Goal: Task Accomplishment & Management: Manage account settings

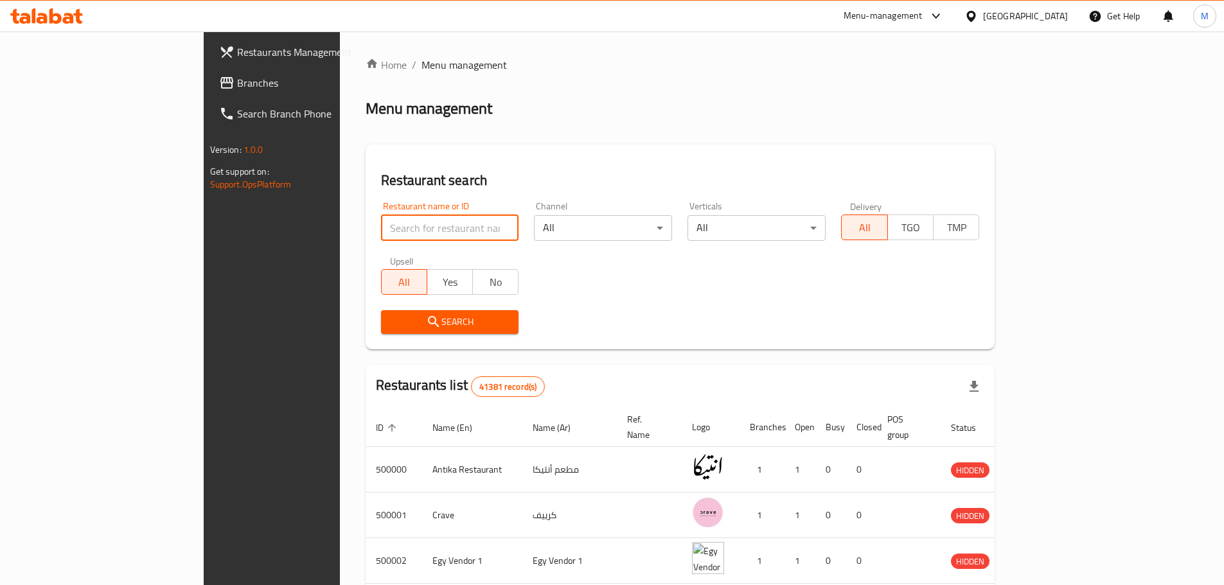
click at [381, 222] on input "search" at bounding box center [450, 228] width 138 height 26
paste input "696488"
type input "696488"
click button "Search" at bounding box center [450, 322] width 138 height 24
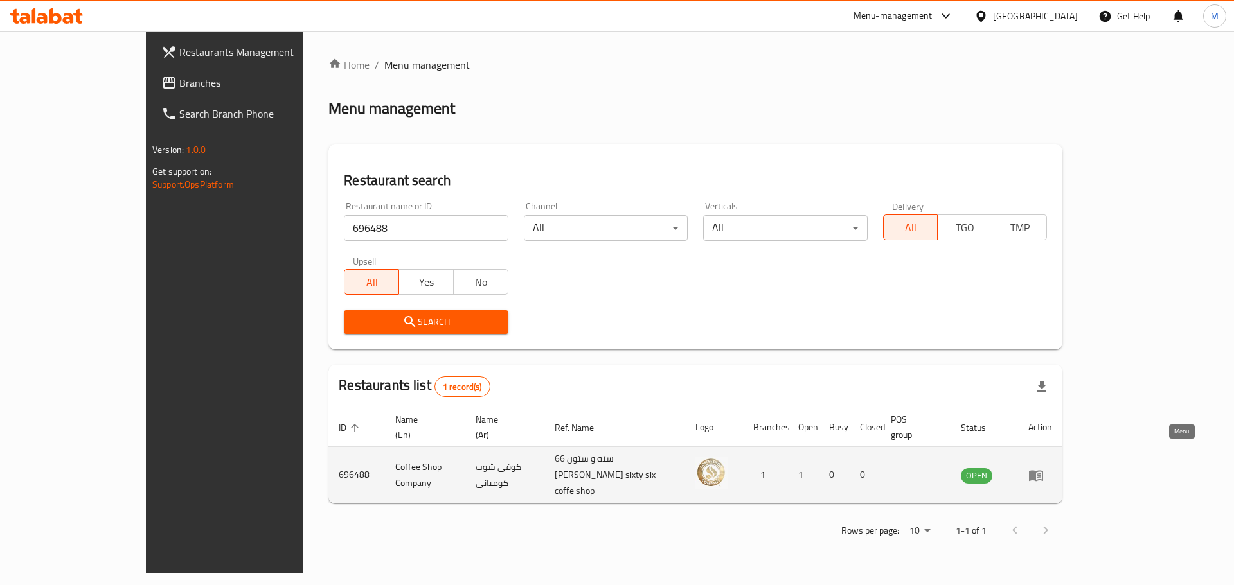
click at [1044, 468] on icon "enhanced table" at bounding box center [1035, 475] width 15 height 15
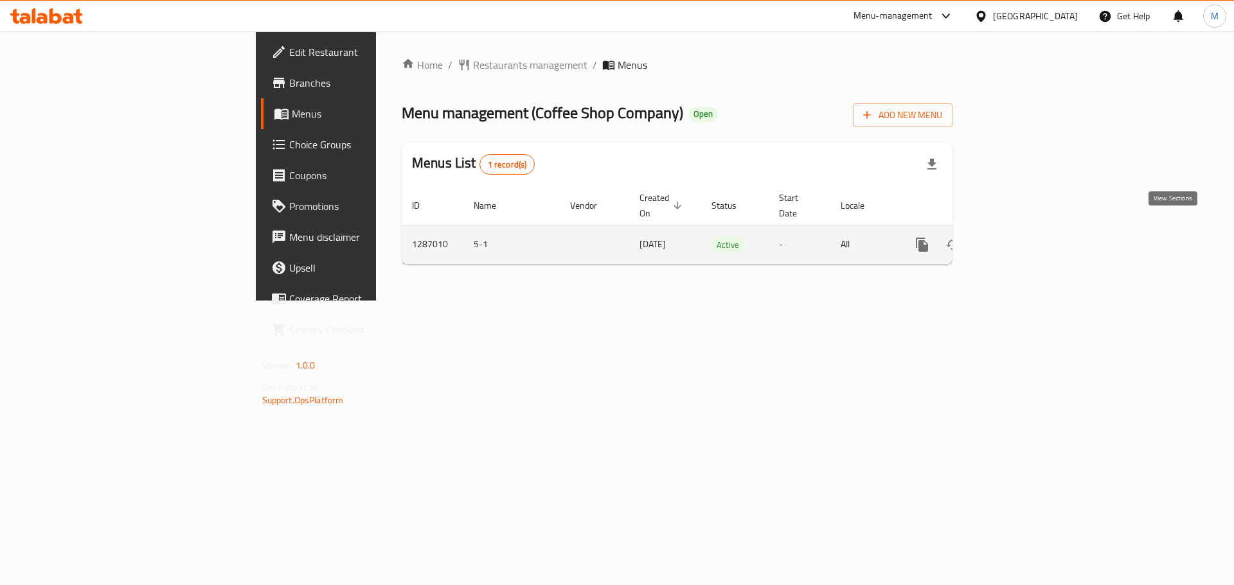
click at [1022, 237] on icon "enhanced table" at bounding box center [1014, 244] width 15 height 15
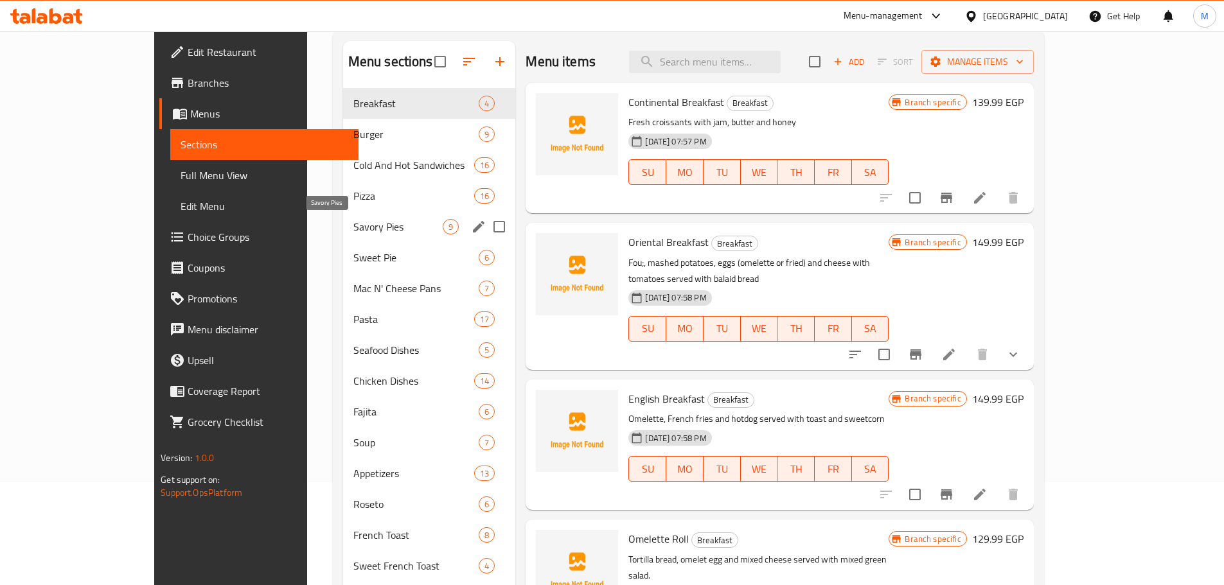
scroll to position [103, 0]
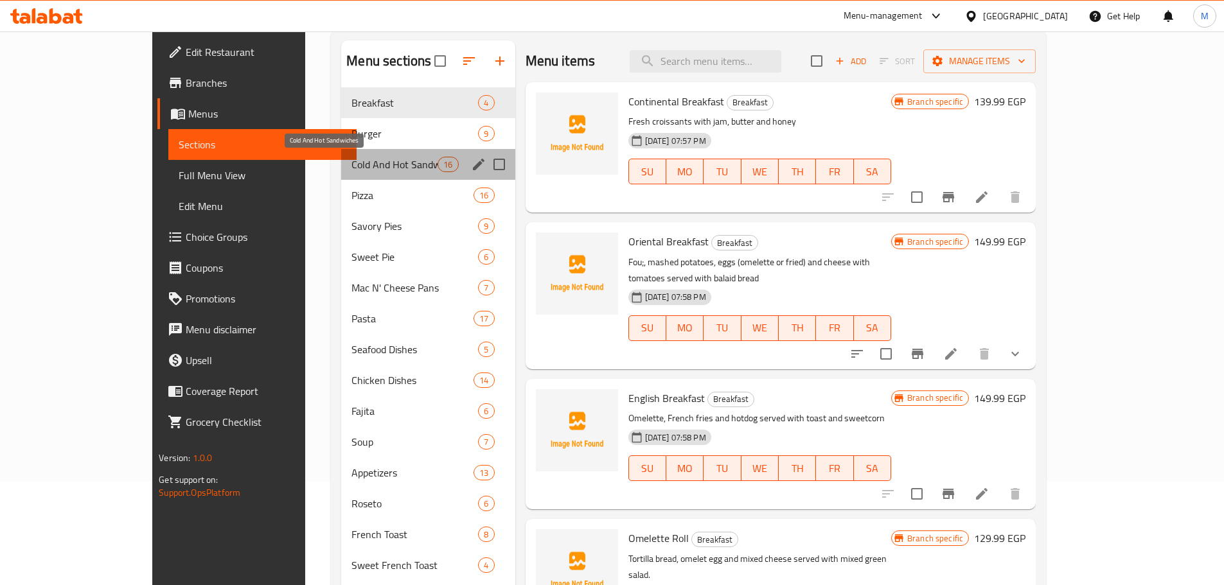
click at [355, 159] on span "Cold And Hot Sandwiches" at bounding box center [395, 164] width 86 height 15
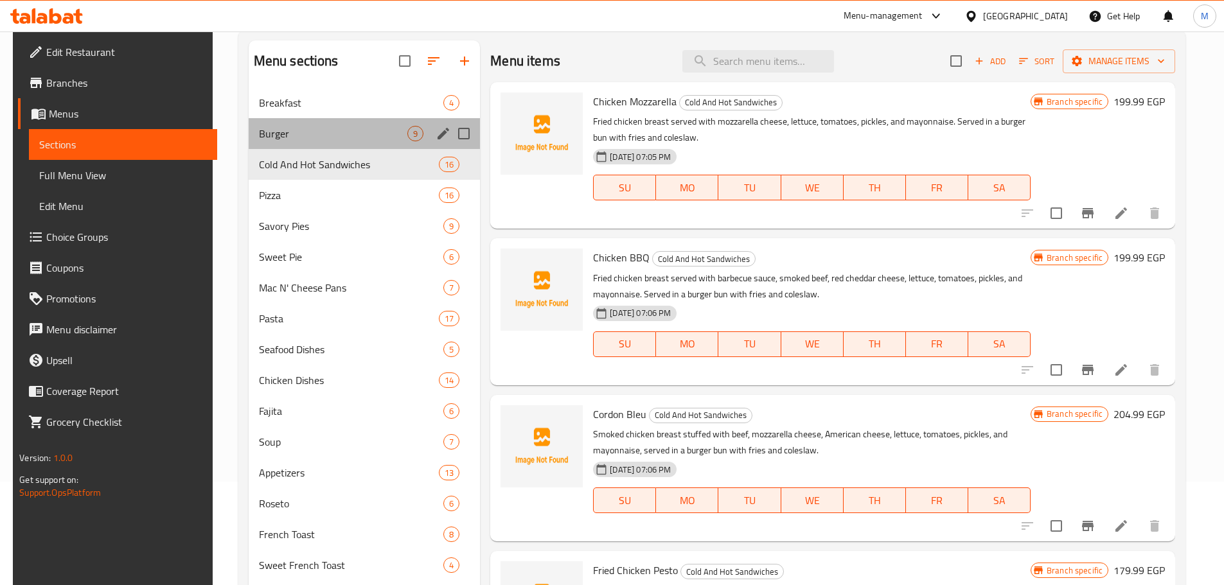
click at [359, 148] on div "Burger 9" at bounding box center [365, 133] width 232 height 31
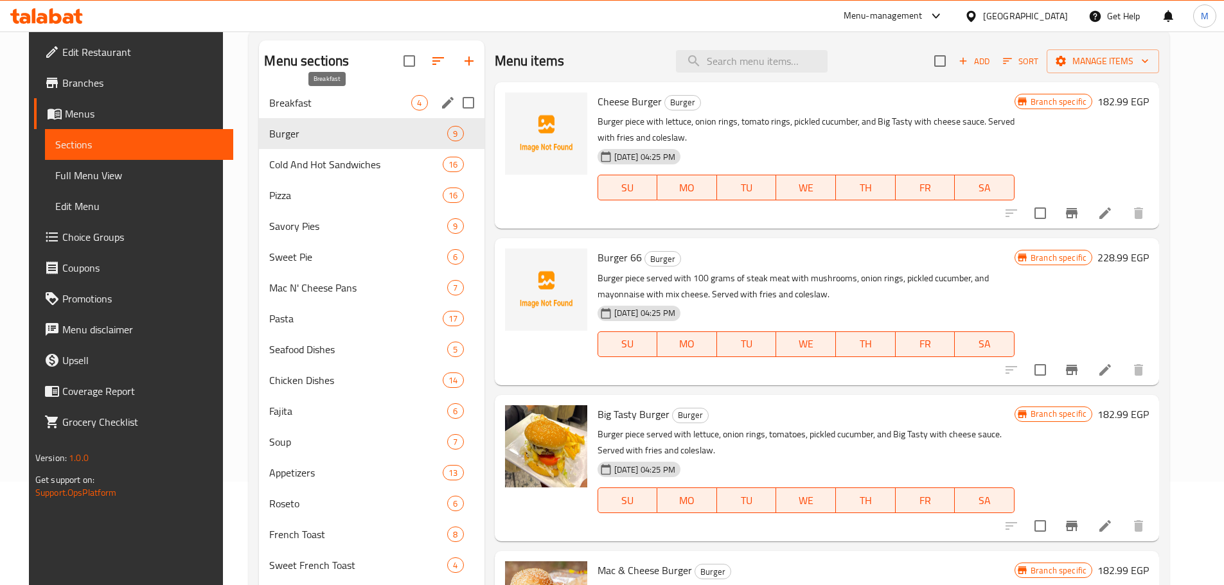
click at [351, 110] on span "Breakfast" at bounding box center [340, 102] width 142 height 15
